Goal: Find specific page/section: Find specific page/section

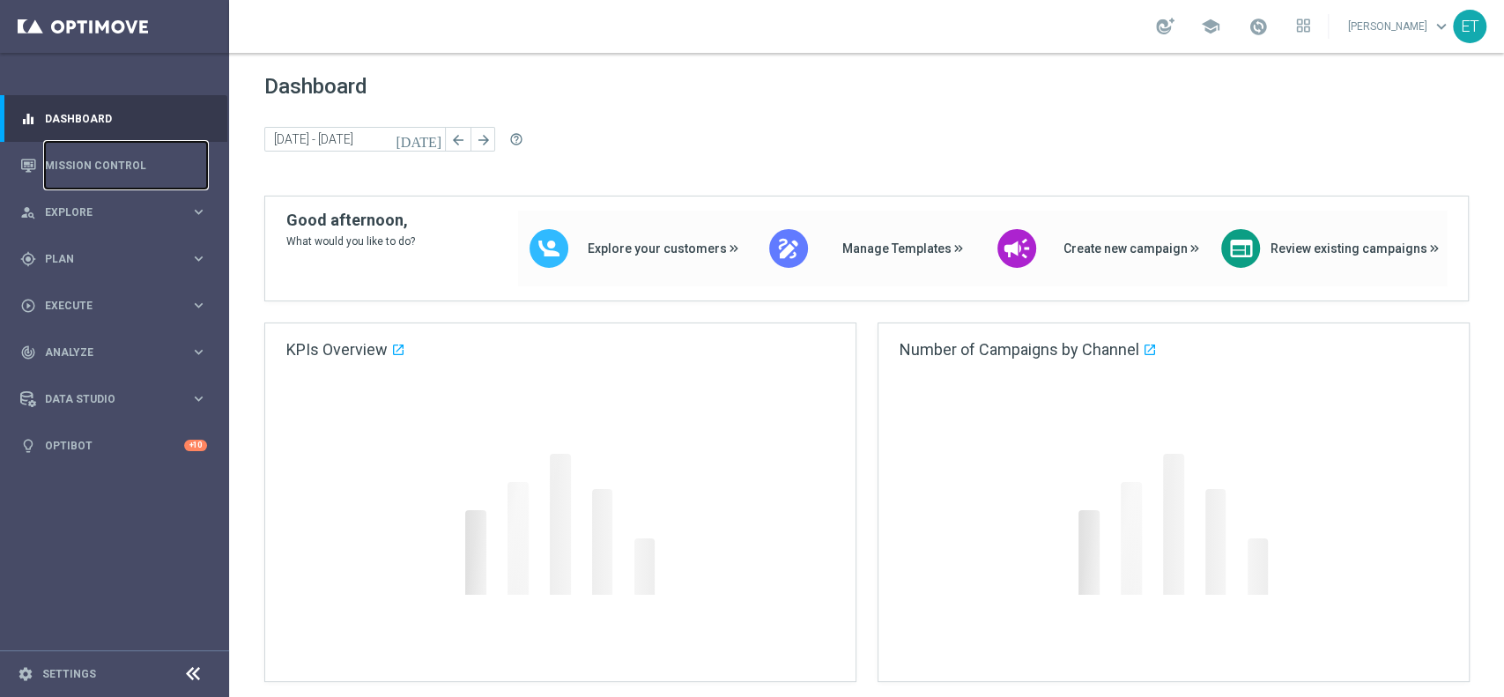
click at [137, 160] on link "Mission Control" at bounding box center [126, 165] width 162 height 47
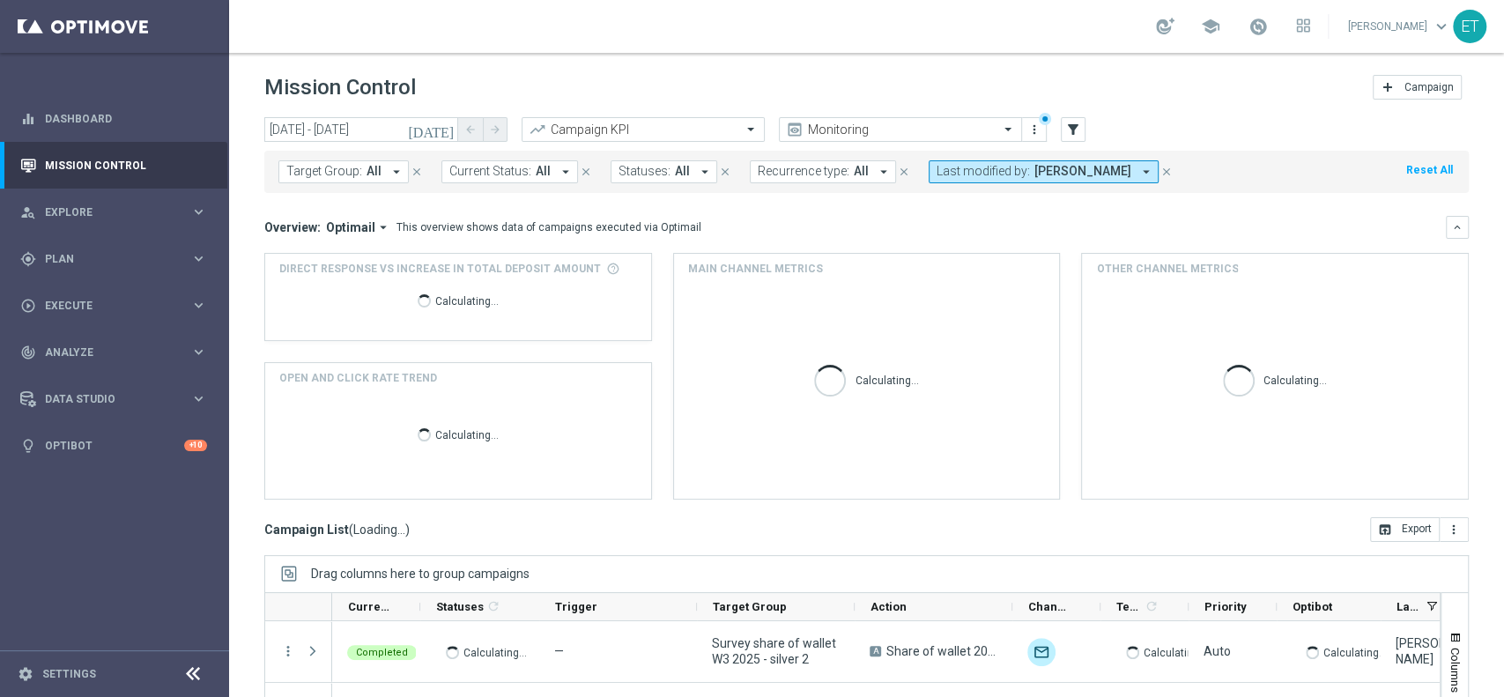
click at [448, 130] on icon "[DATE]" at bounding box center [432, 130] width 48 height 16
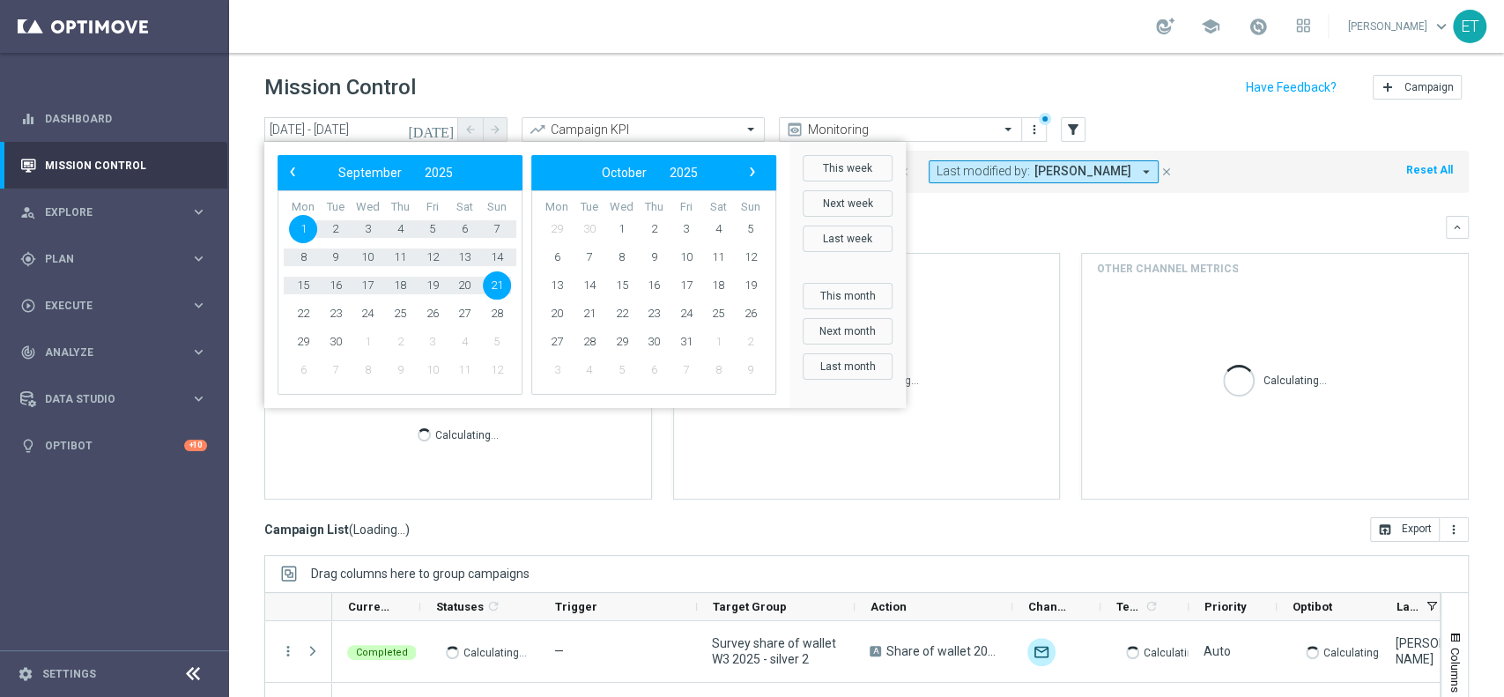
click at [542, 62] on header "Mission Control add Campaign" at bounding box center [866, 85] width 1275 height 64
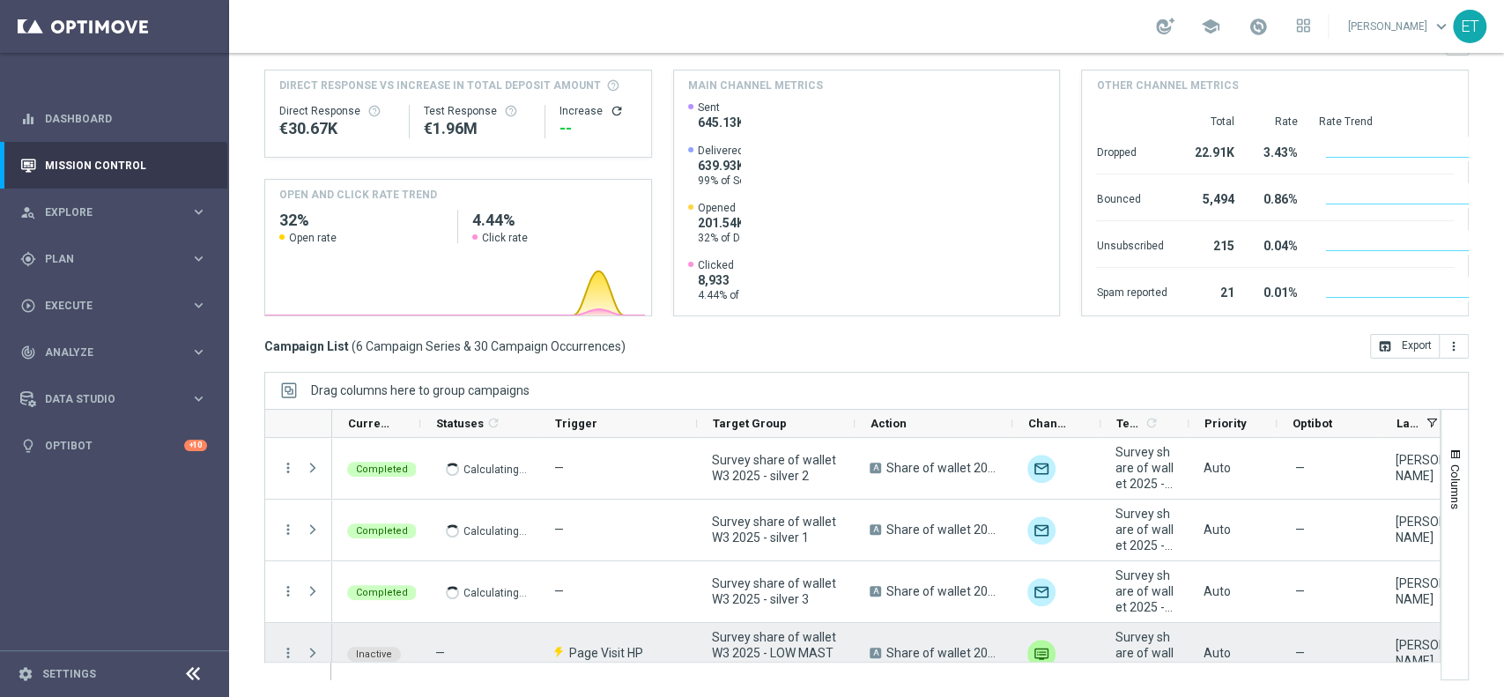
scroll to position [145, 0]
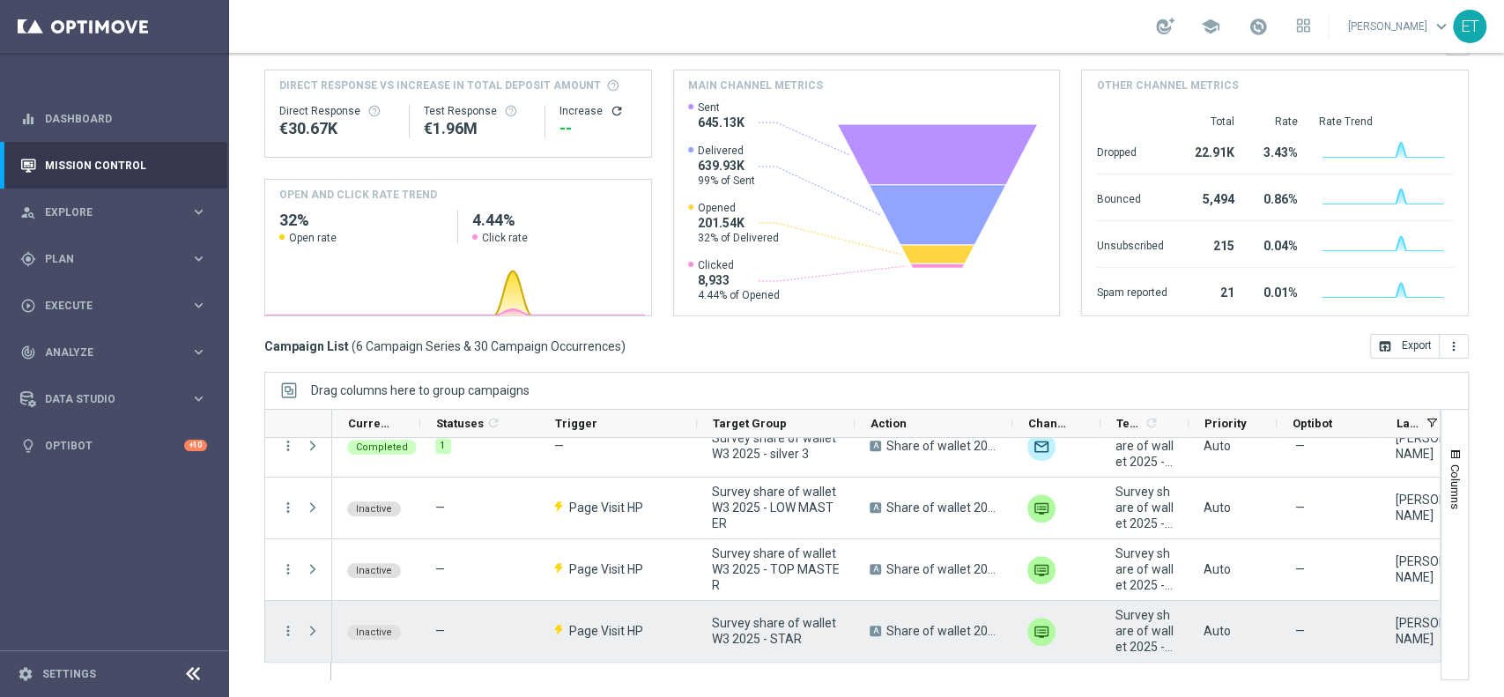
click at [315, 628] on span "Press SPACE to select this row." at bounding box center [313, 631] width 16 height 14
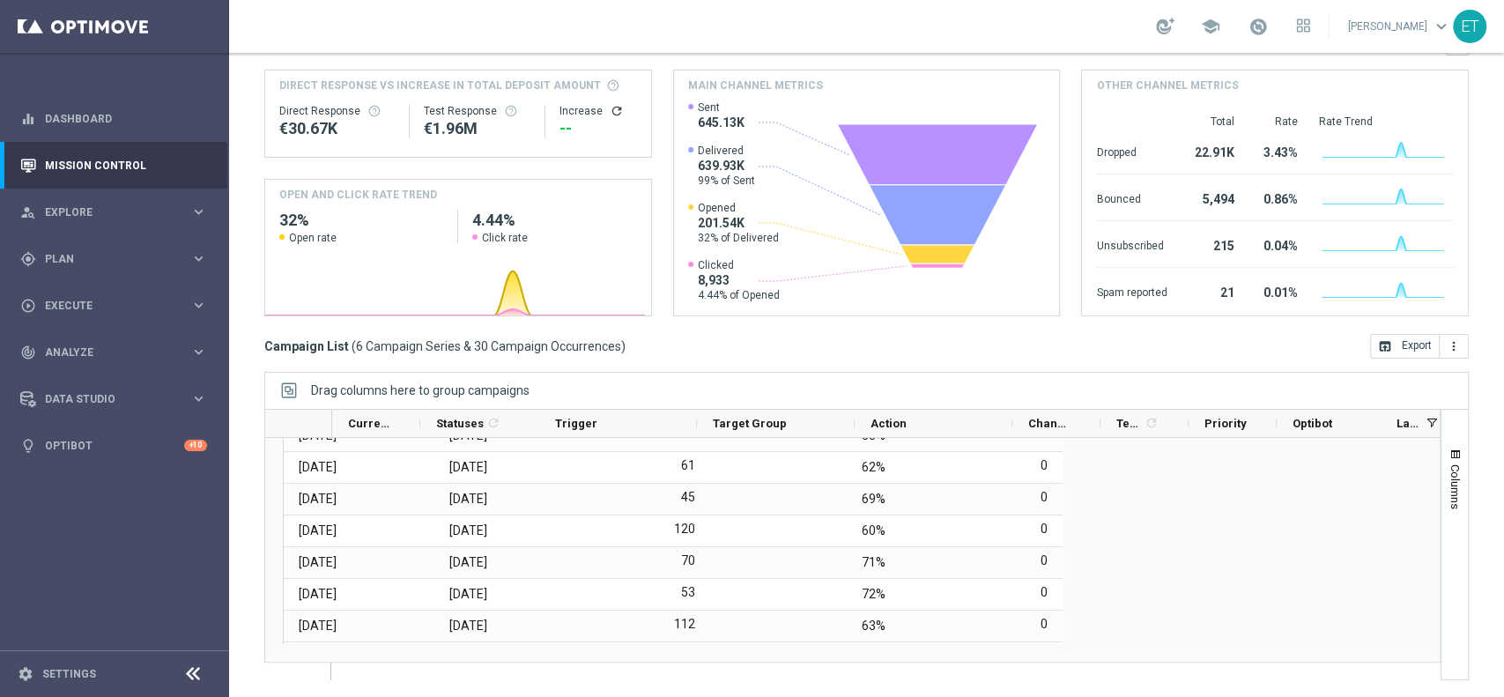
scroll to position [349, 0]
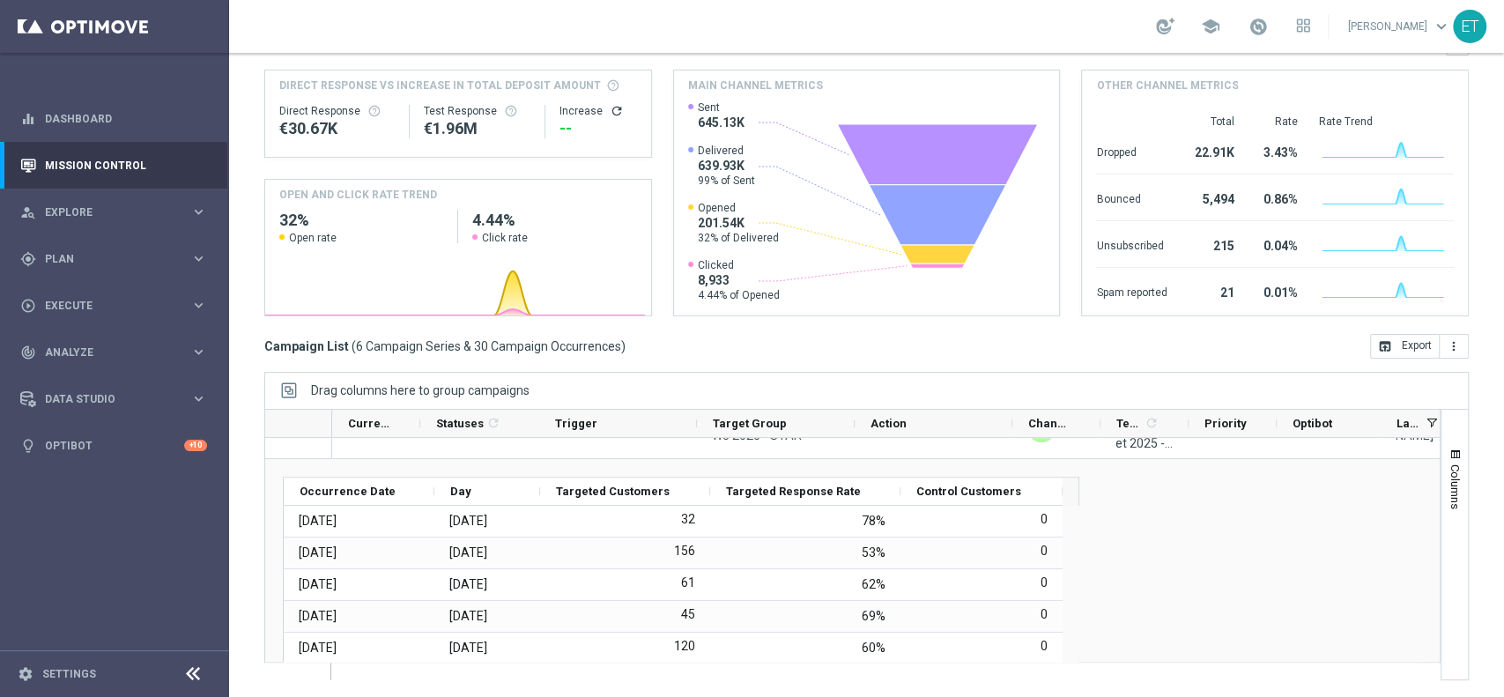
drag, startPoint x: 1384, startPoint y: 576, endPoint x: 1393, endPoint y: 577, distance: 8.9
click at [1390, 577] on div "Drag here to set row groups Drag here to set column labels Occurrence Date Day" at bounding box center [852, 619] width 1174 height 320
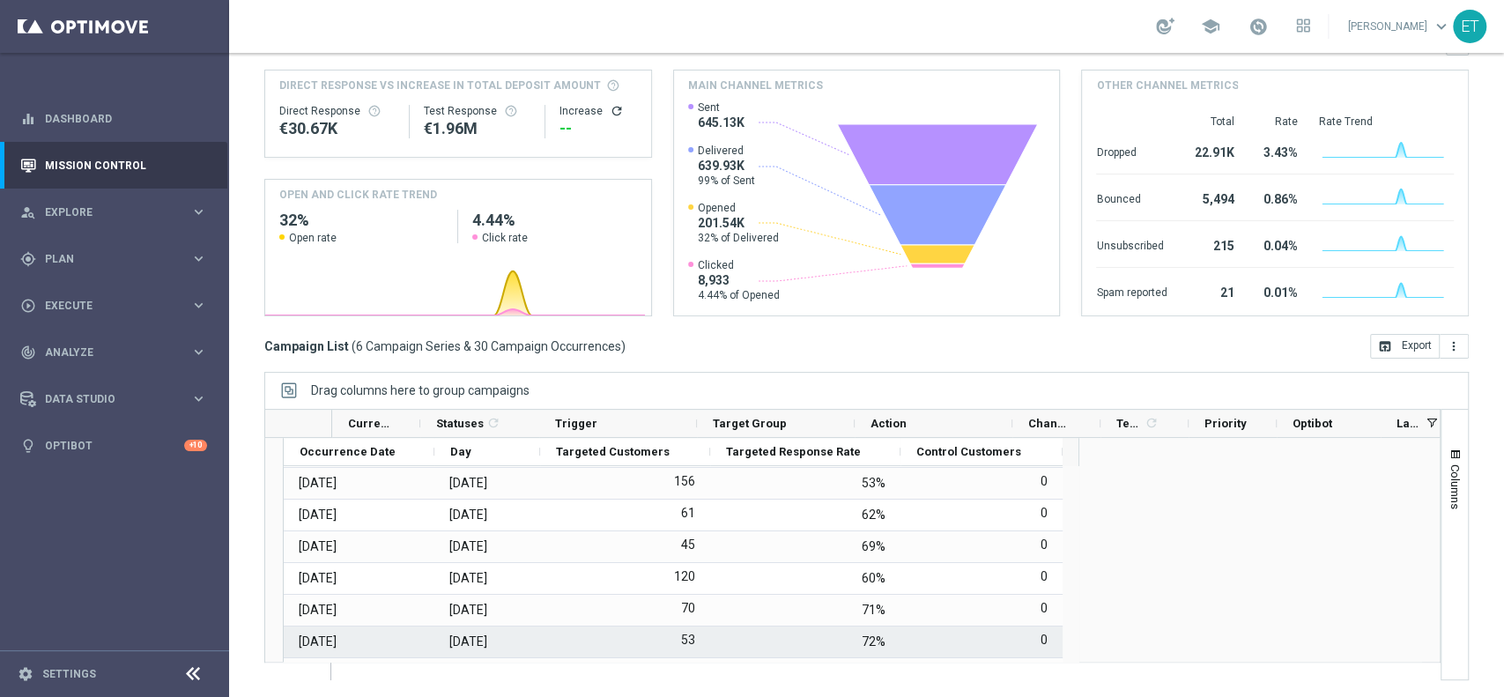
scroll to position [466, 0]
